Goal: Navigation & Orientation: Find specific page/section

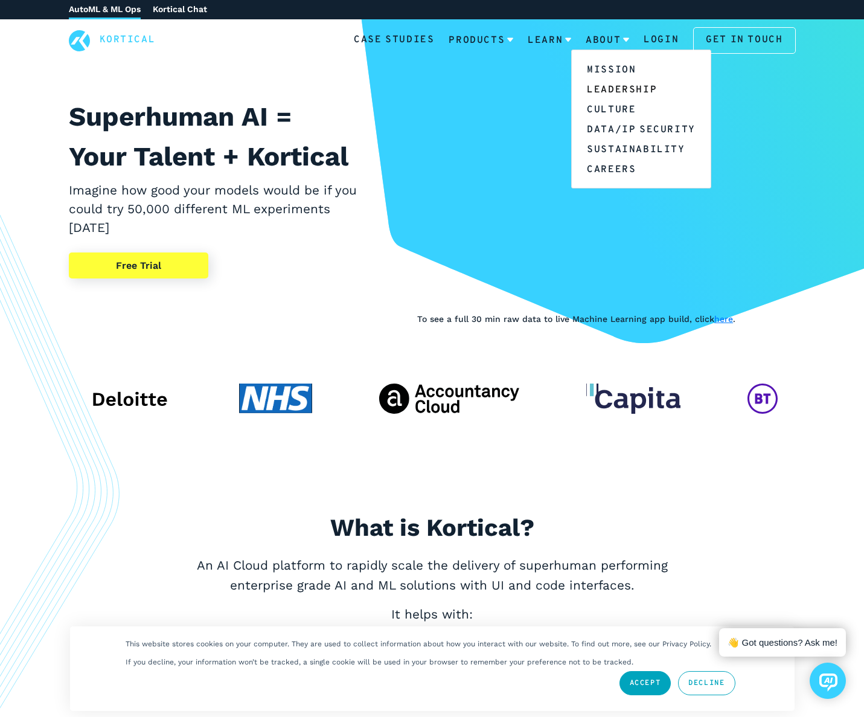
click at [613, 88] on link "Leadership" at bounding box center [641, 89] width 139 height 20
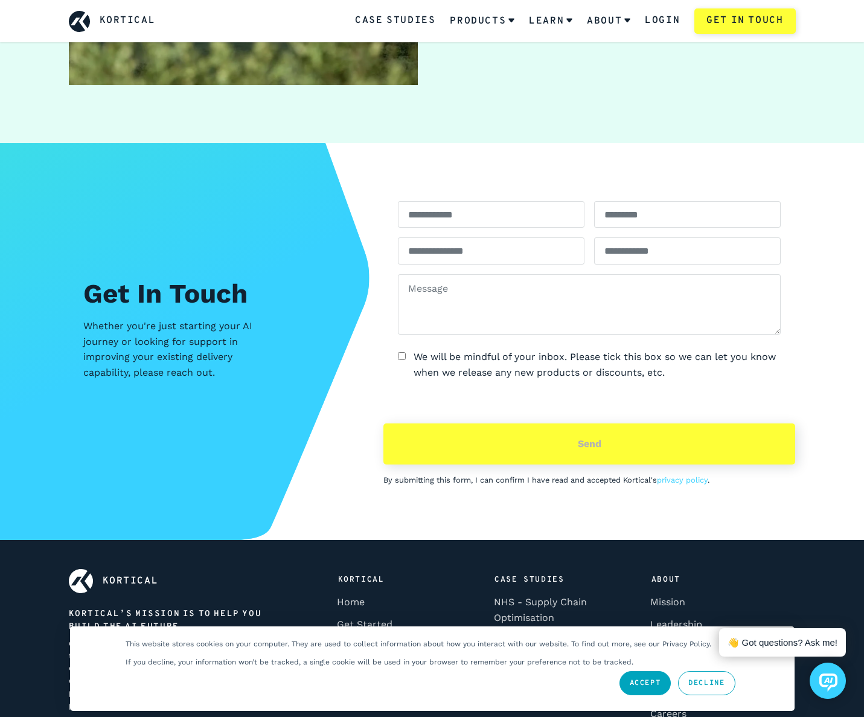
scroll to position [3771, 0]
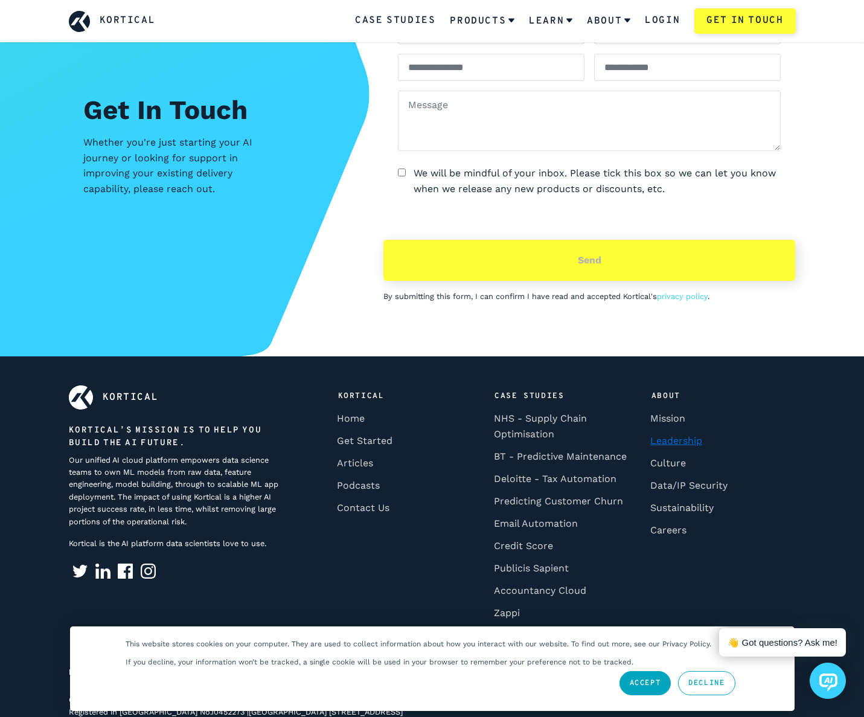
click at [676, 429] on link "Leadership" at bounding box center [677, 440] width 60 height 22
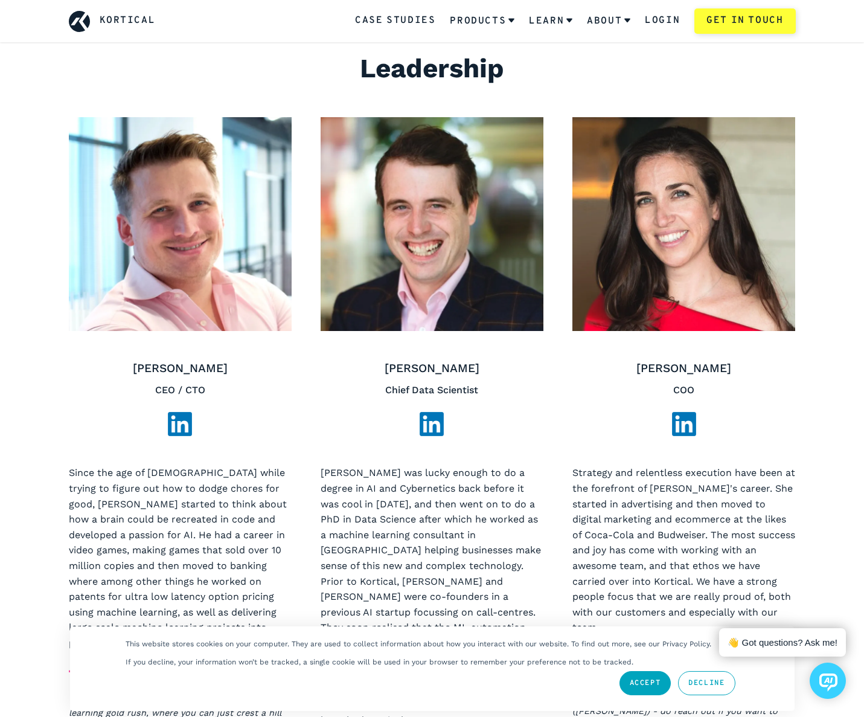
click at [186, 423] on img at bounding box center [180, 424] width 24 height 24
click at [437, 426] on img at bounding box center [432, 424] width 24 height 24
click at [689, 422] on img at bounding box center [684, 424] width 24 height 24
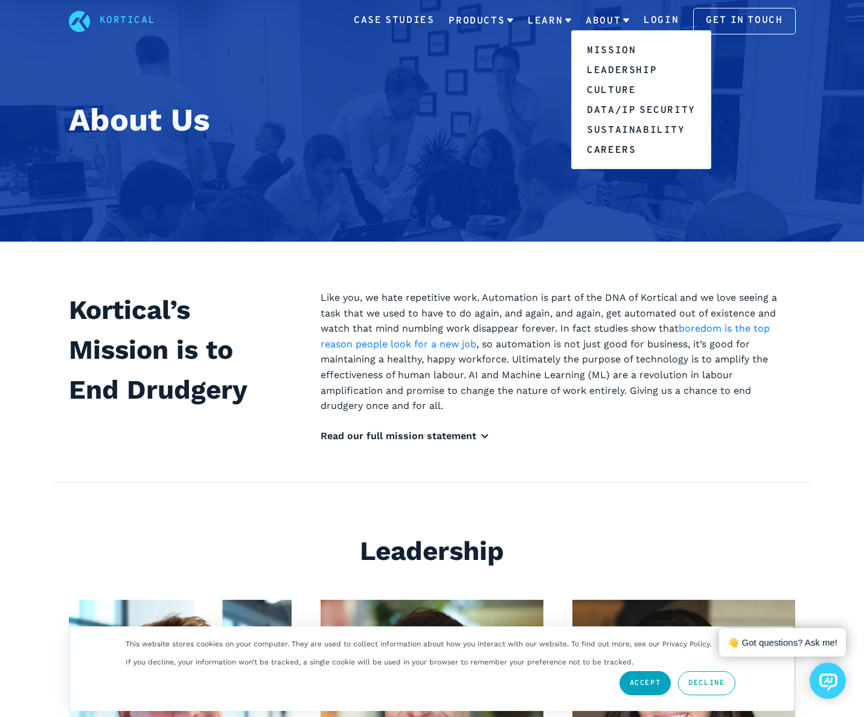
click at [623, 152] on link "Careers" at bounding box center [641, 150] width 139 height 20
